Goal: Task Accomplishment & Management: Manage account settings

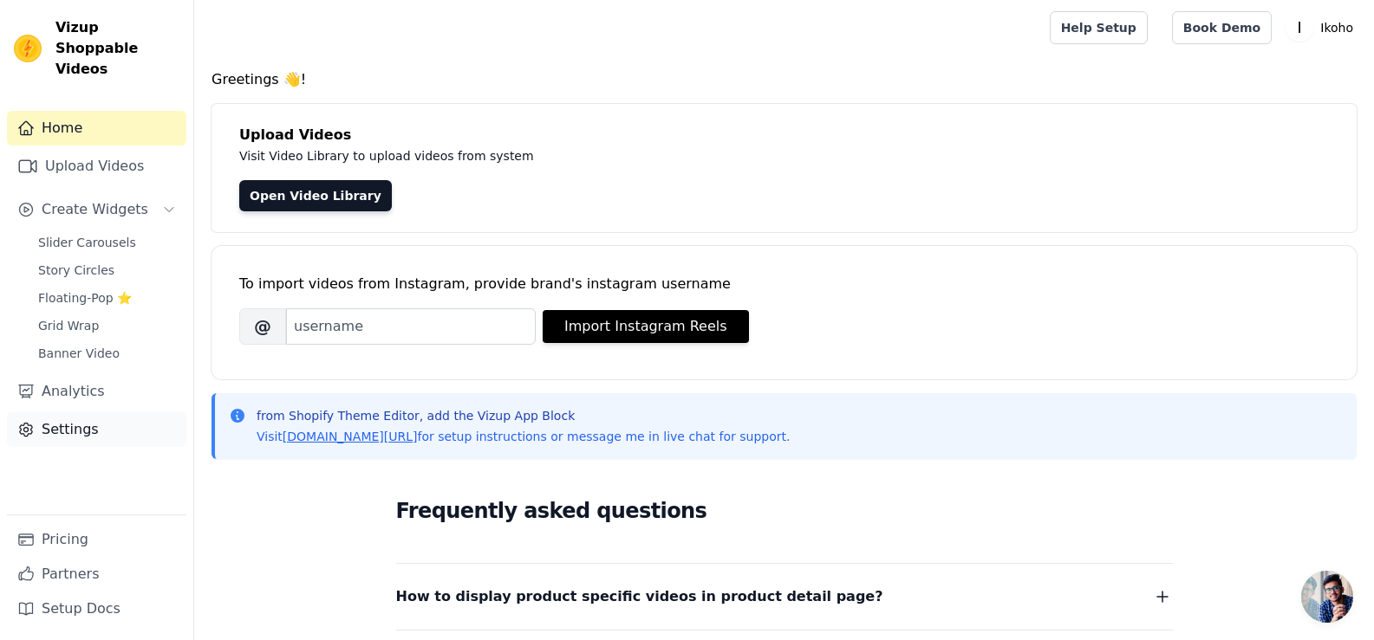
click at [86, 412] on link "Settings" at bounding box center [96, 429] width 179 height 35
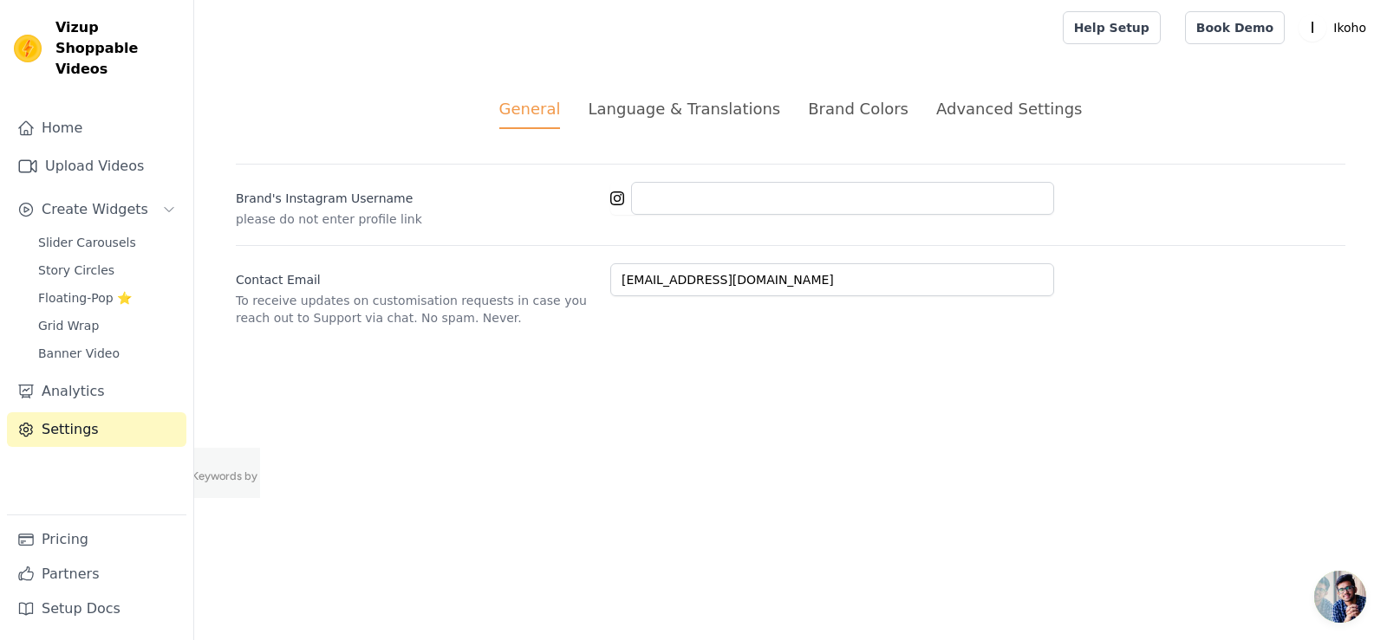
click at [1029, 111] on div "Advanced Settings" at bounding box center [1009, 108] width 146 height 23
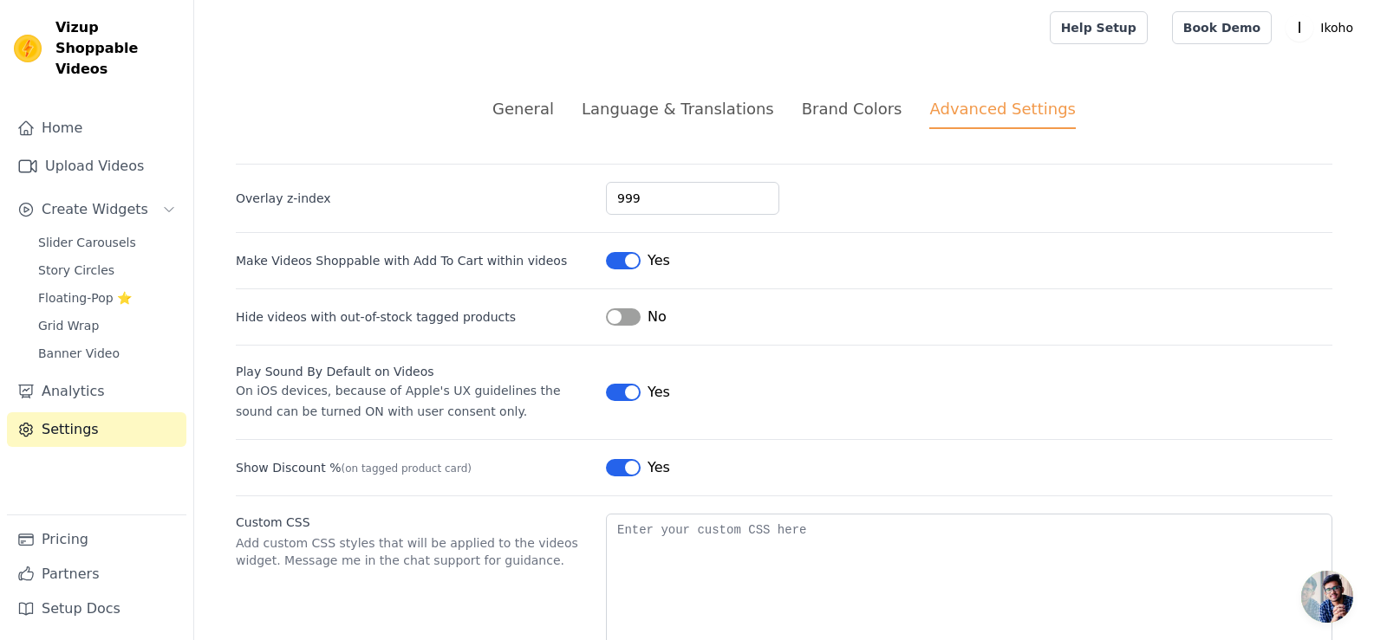
scroll to position [69, 0]
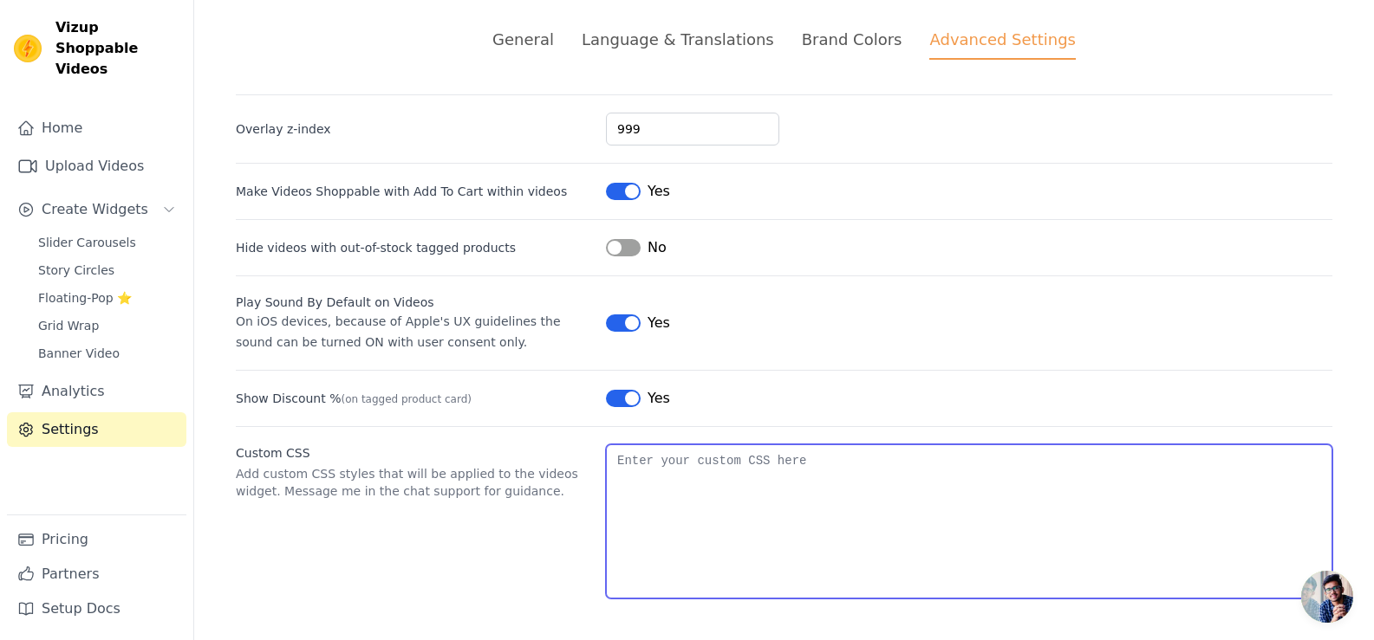
click at [876, 465] on textarea "Custom CSS" at bounding box center [969, 522] width 726 height 154
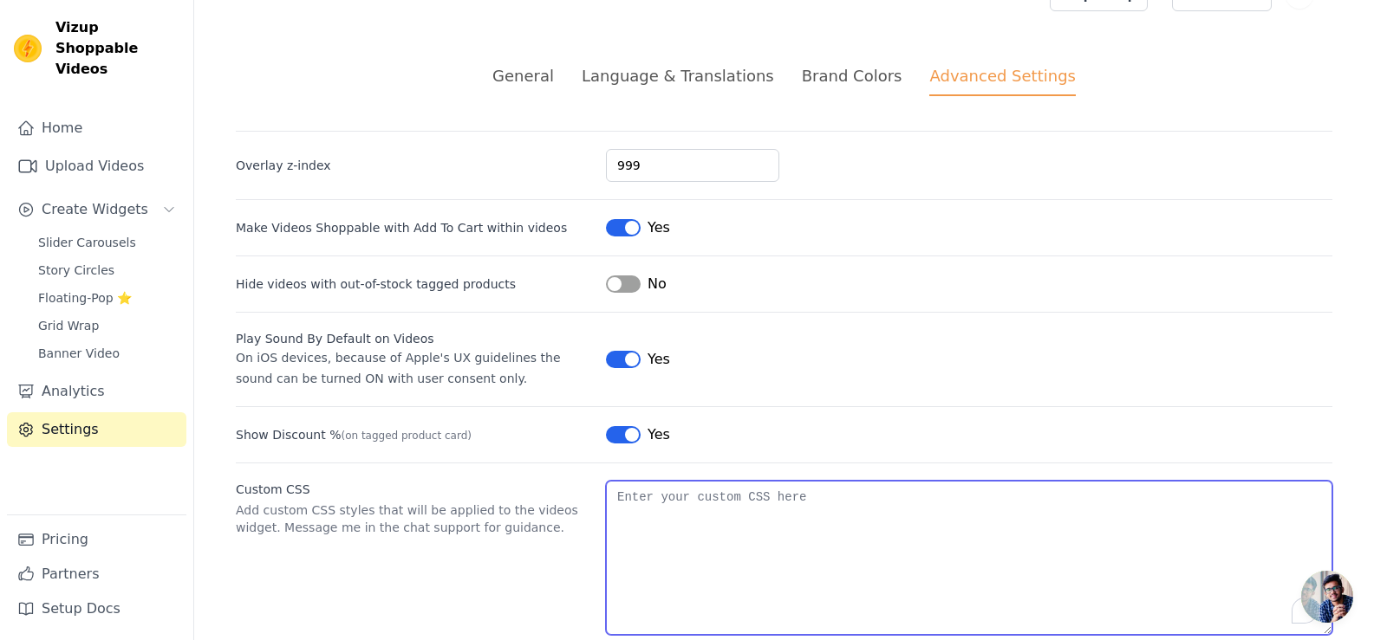
scroll to position [0, 0]
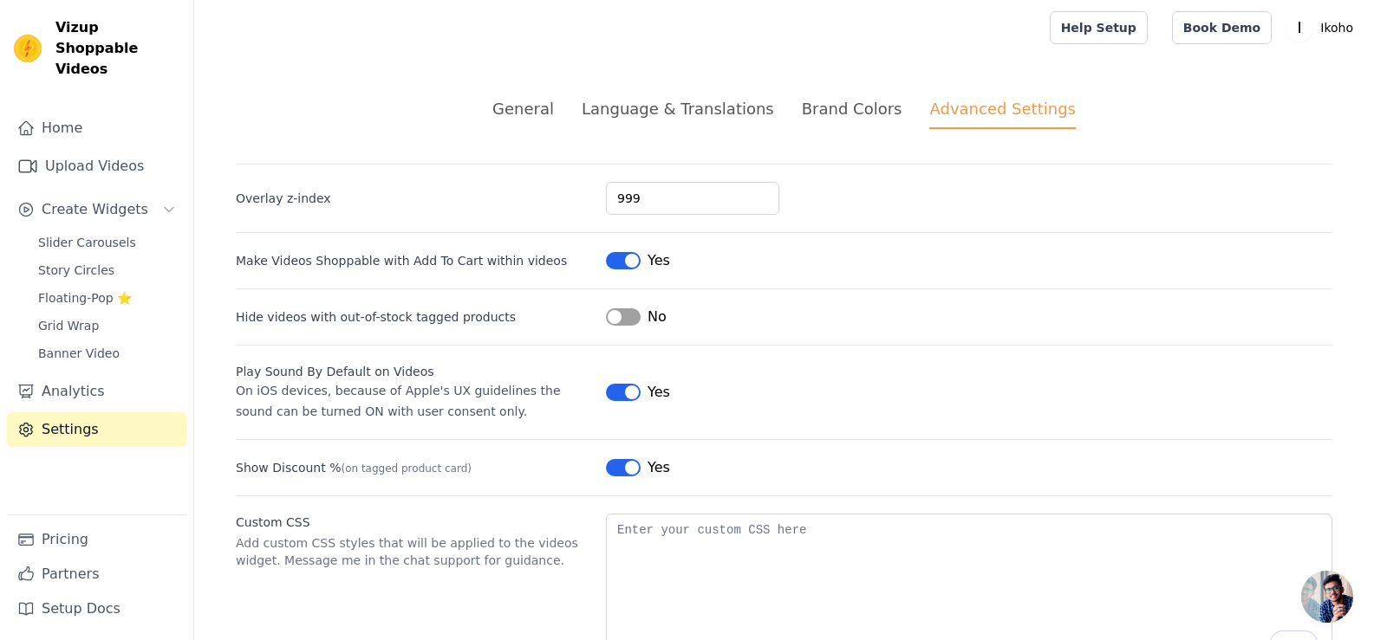
click at [855, 112] on div "Brand Colors" at bounding box center [852, 108] width 101 height 23
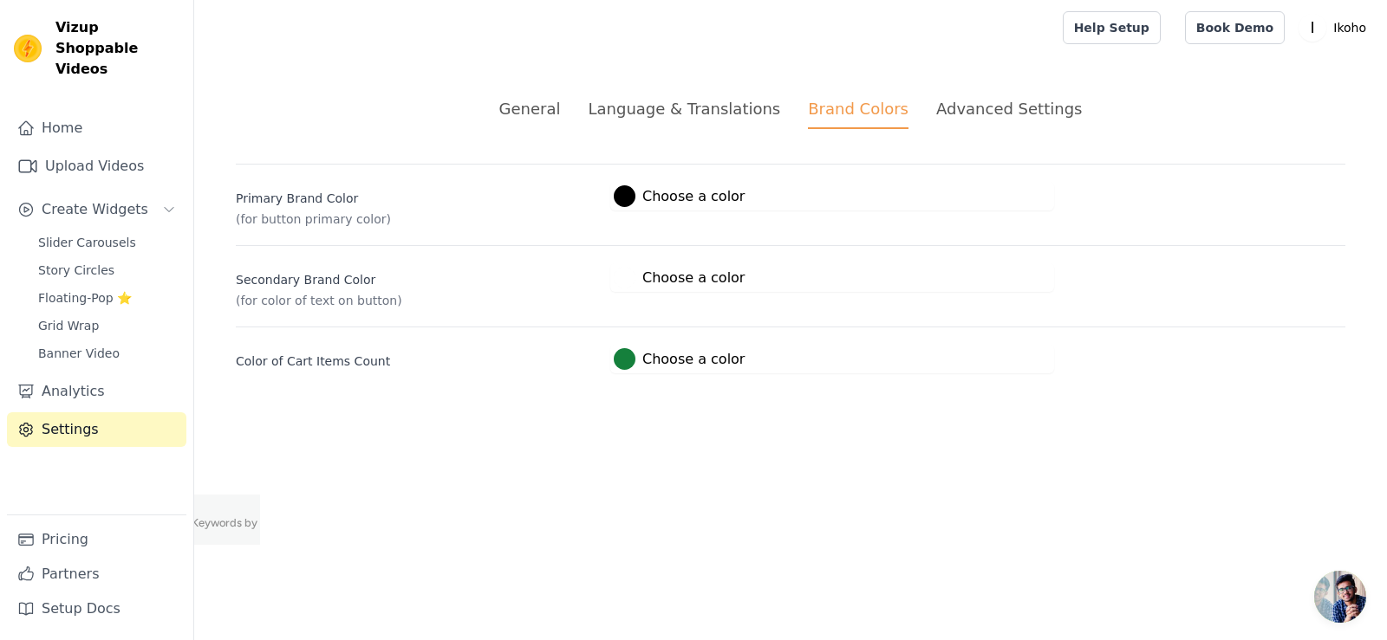
click at [746, 111] on div "Language & Translations" at bounding box center [684, 108] width 192 height 23
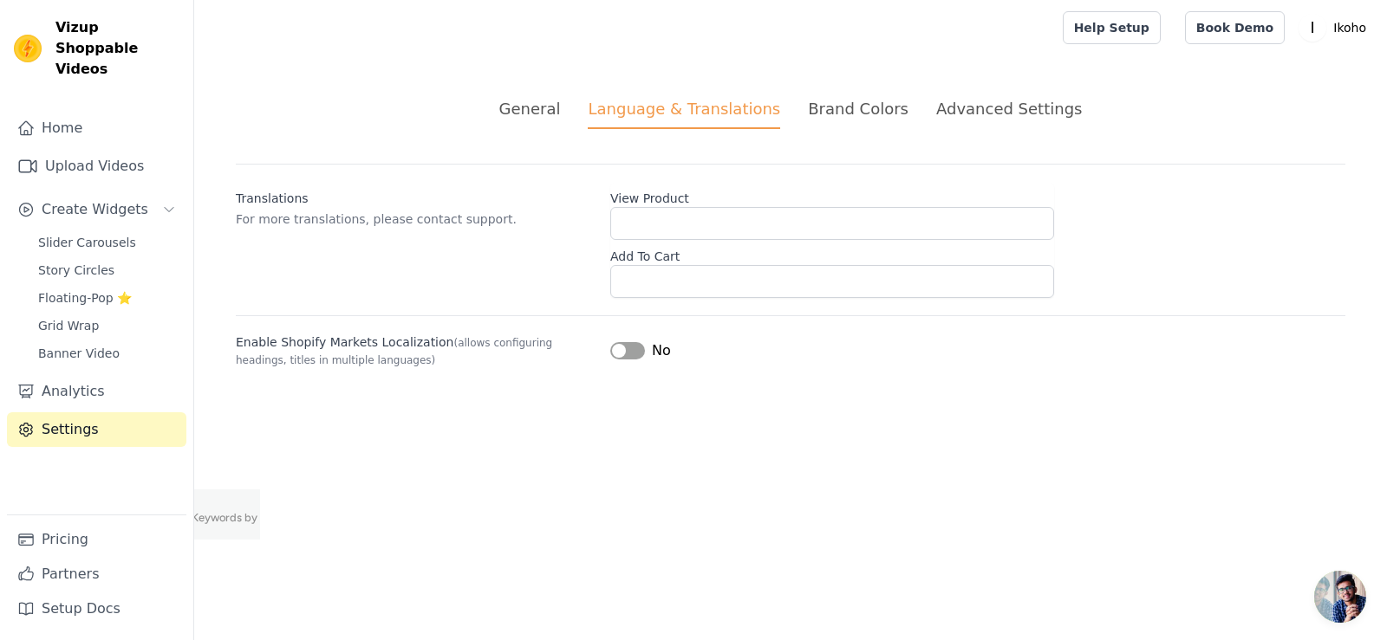
click at [561, 109] on div "General" at bounding box center [530, 108] width 62 height 23
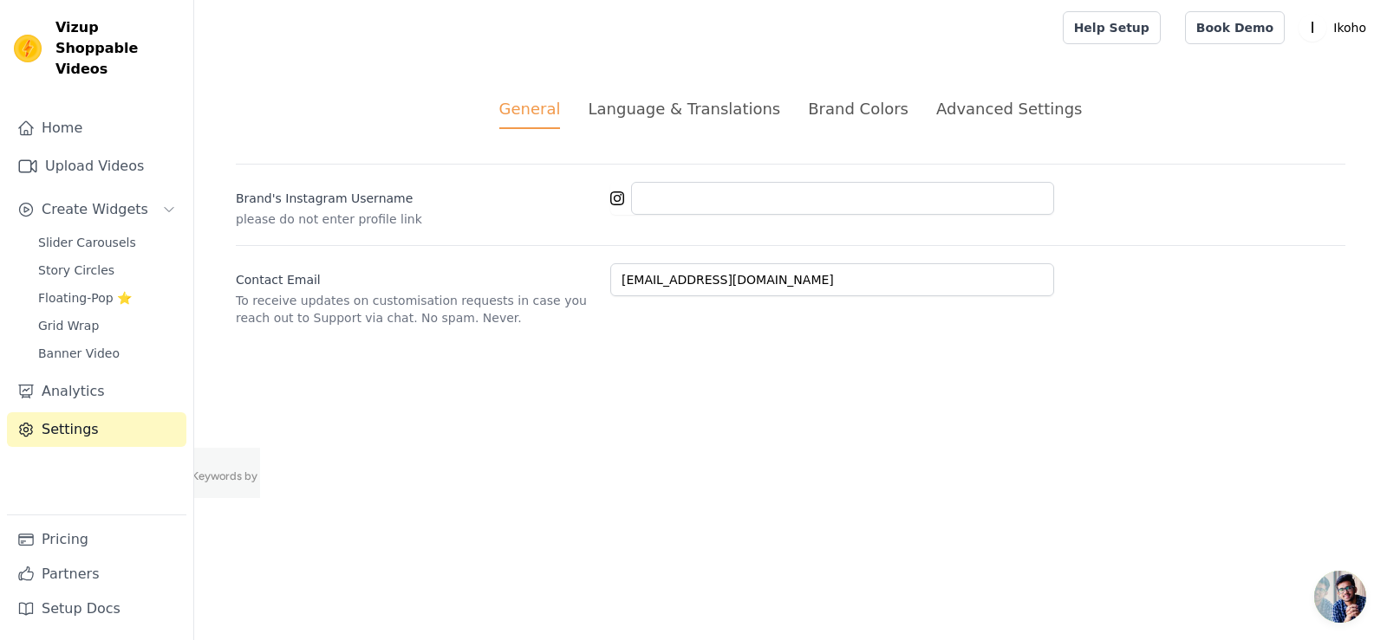
click at [1054, 94] on div "General Language & Translations Brand Colors Advanced Settings unsaved changes …" at bounding box center [790, 211] width 1192 height 313
click at [1023, 107] on div "Advanced Settings" at bounding box center [1009, 108] width 146 height 23
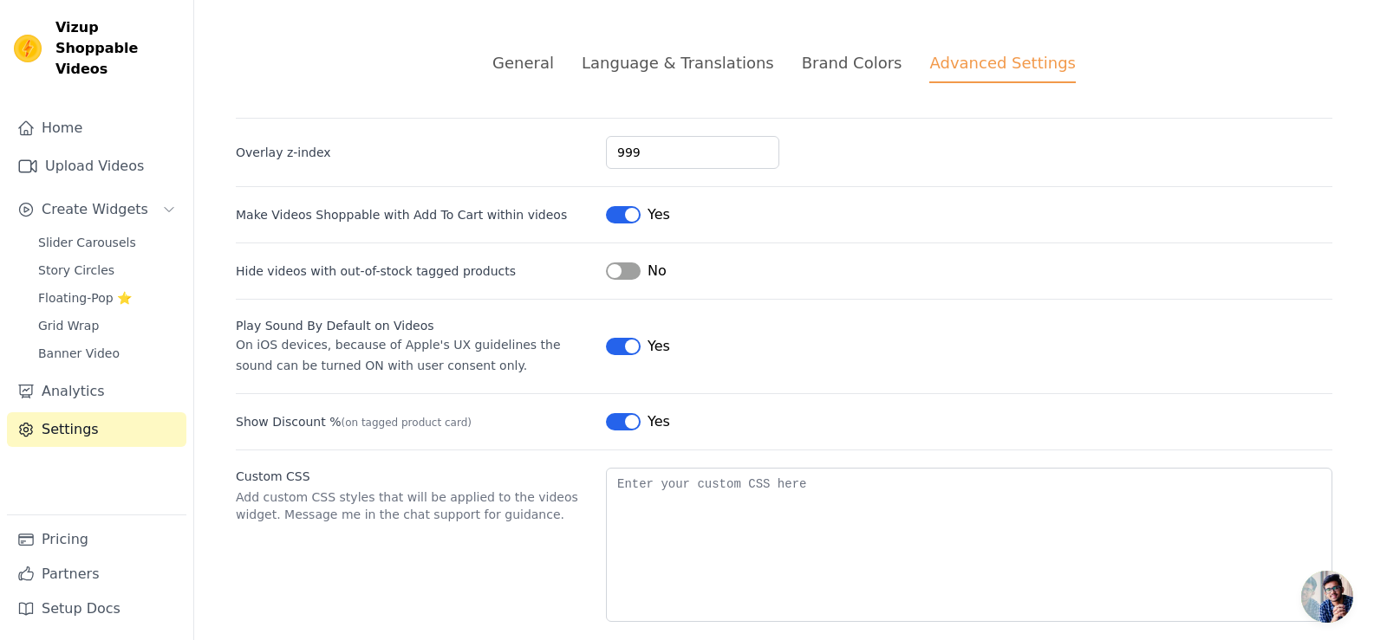
scroll to position [69, 0]
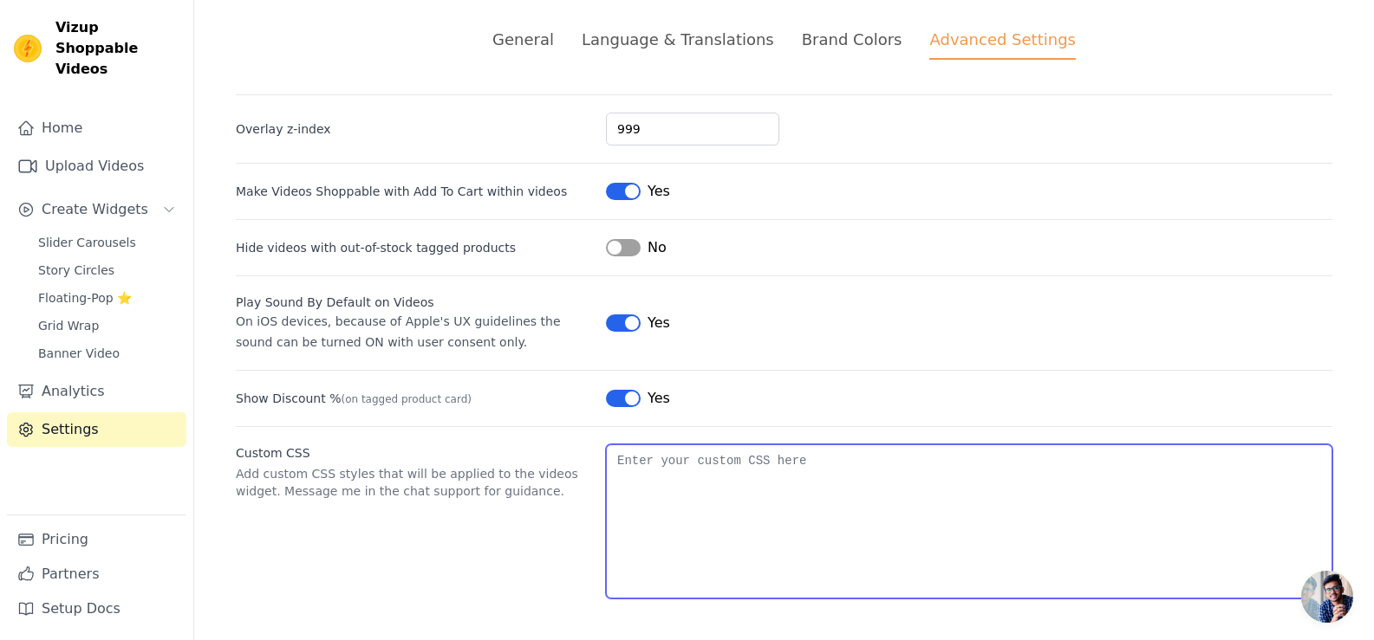
click at [817, 575] on textarea "Custom CSS" at bounding box center [969, 522] width 726 height 154
